Goal: Information Seeking & Learning: Understand process/instructions

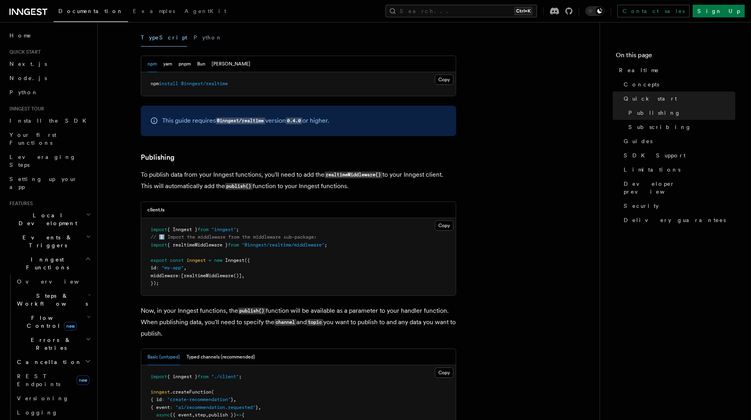
scroll to position [79, 0]
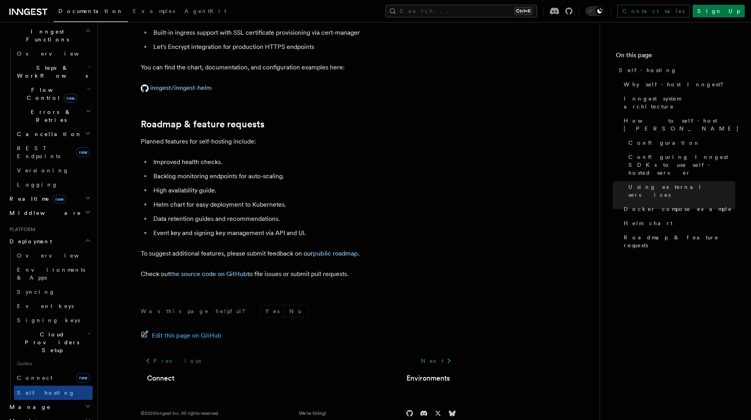
scroll to position [314, 0]
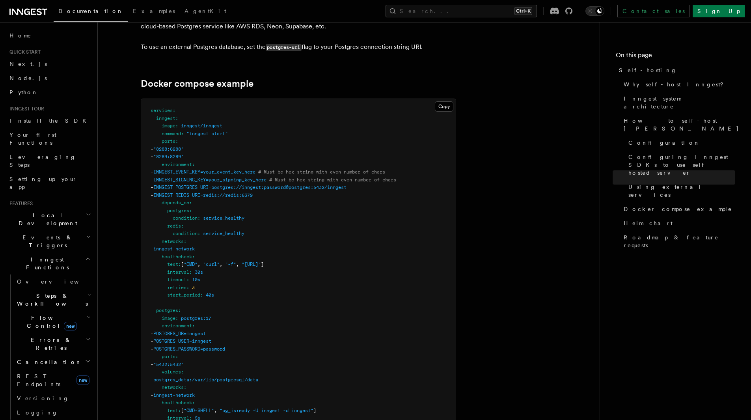
scroll to position [2062, 0]
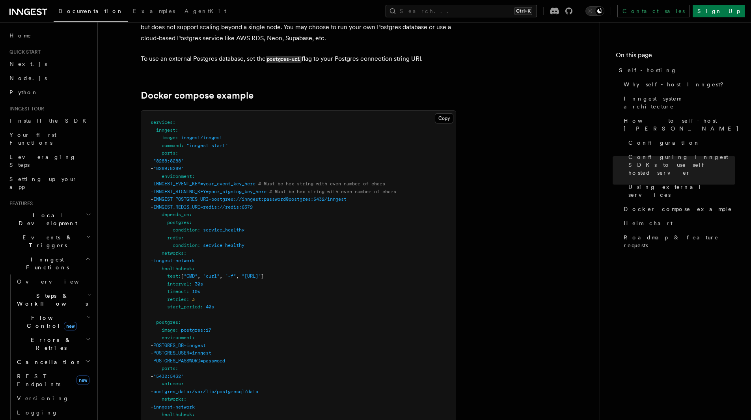
click at [214, 204] on span "INNGEST_REDIS_URI=redis://redis:6379" at bounding box center [202, 207] width 99 height 6
click at [214, 196] on span "INNGEST_POSTGRES_URI=postgres://inngest:password@postgres:5432/inngest" at bounding box center [249, 199] width 193 height 6
click at [213, 189] on span "INNGEST_SIGNING_KEY=your_signing_key_here" at bounding box center [209, 192] width 113 height 6
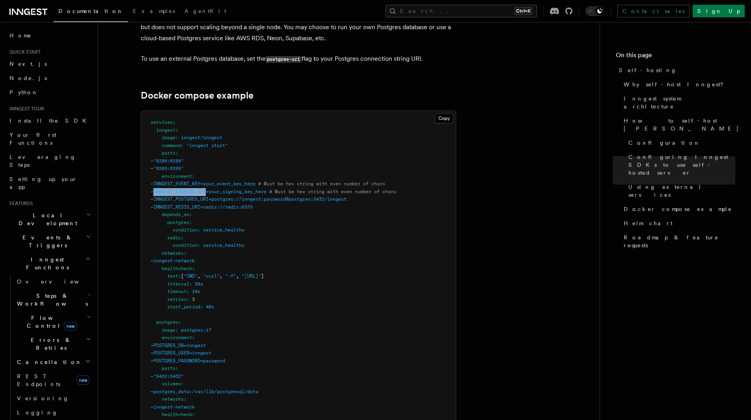
click at [213, 189] on span "INNGEST_SIGNING_KEY=your_signing_key_here" at bounding box center [209, 192] width 113 height 6
click at [211, 181] on span "INNGEST_EVENT_KEY=your_event_key_here" at bounding box center [204, 184] width 102 height 6
click at [210, 189] on span "INNGEST_SIGNING_KEY=your_signing_key_here" at bounding box center [209, 192] width 113 height 6
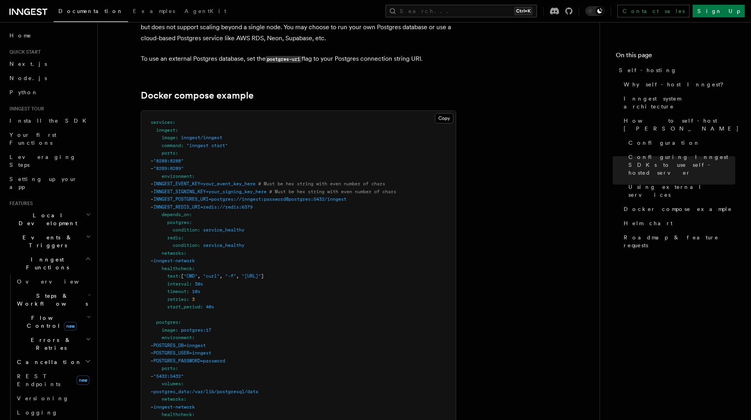
click at [210, 181] on span "INNGEST_EVENT_KEY=your_event_key_here" at bounding box center [204, 184] width 102 height 6
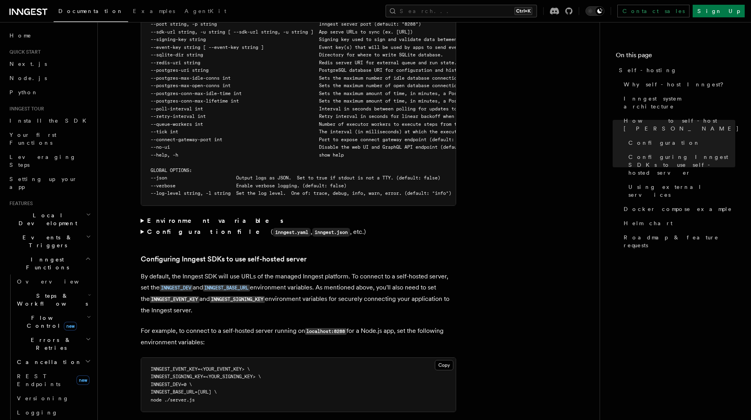
scroll to position [1392, 0]
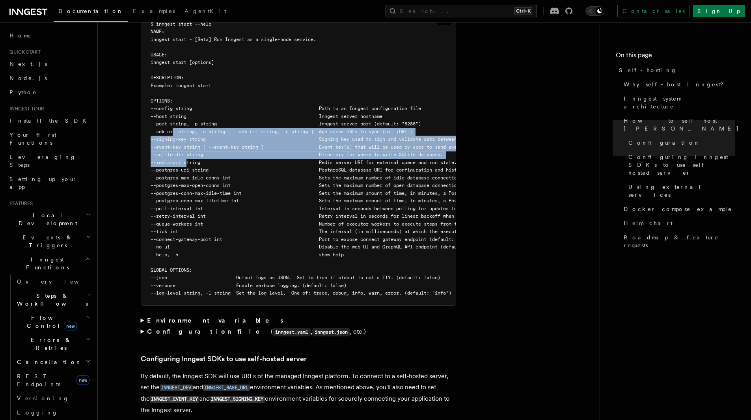
drag, startPoint x: 175, startPoint y: 109, endPoint x: 188, endPoint y: 138, distance: 32.3
click at [188, 138] on code "$ inngest start --help NAME: inngest start - [Beta] Run Inngest as a single-nod…" at bounding box center [418, 158] width 535 height 275
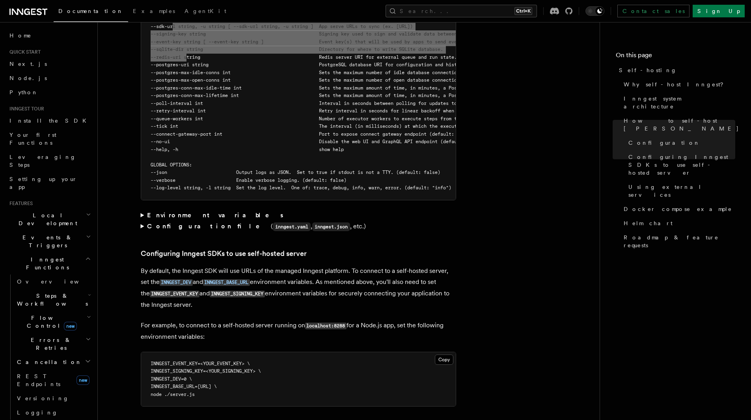
scroll to position [1510, 0]
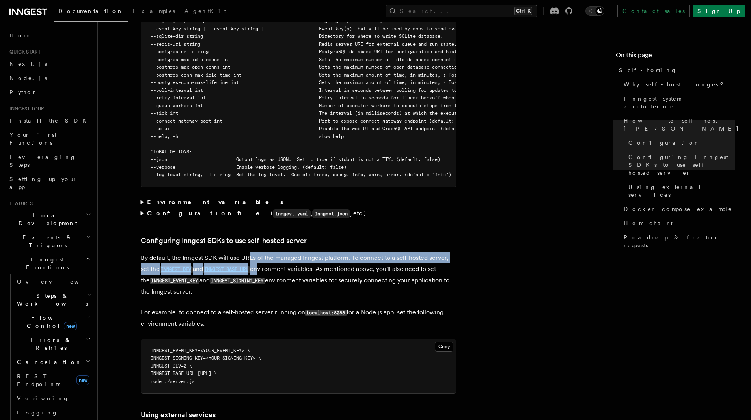
drag, startPoint x: 248, startPoint y: 239, endPoint x: 272, endPoint y: 252, distance: 26.8
click at [262, 253] on p "By default, the Inngest SDK will use URLs of the managed Inngest platform. To c…" at bounding box center [298, 274] width 315 height 45
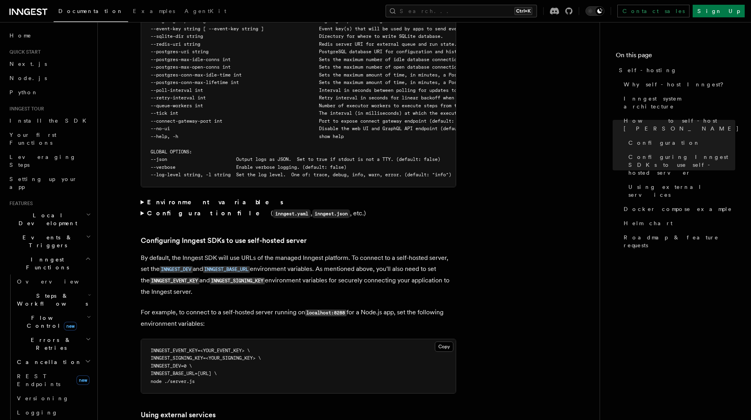
click at [272, 252] on p "By default, the Inngest SDK will use URLs of the managed Inngest platform. To c…" at bounding box center [298, 274] width 315 height 45
